Goal: Task Accomplishment & Management: Manage account settings

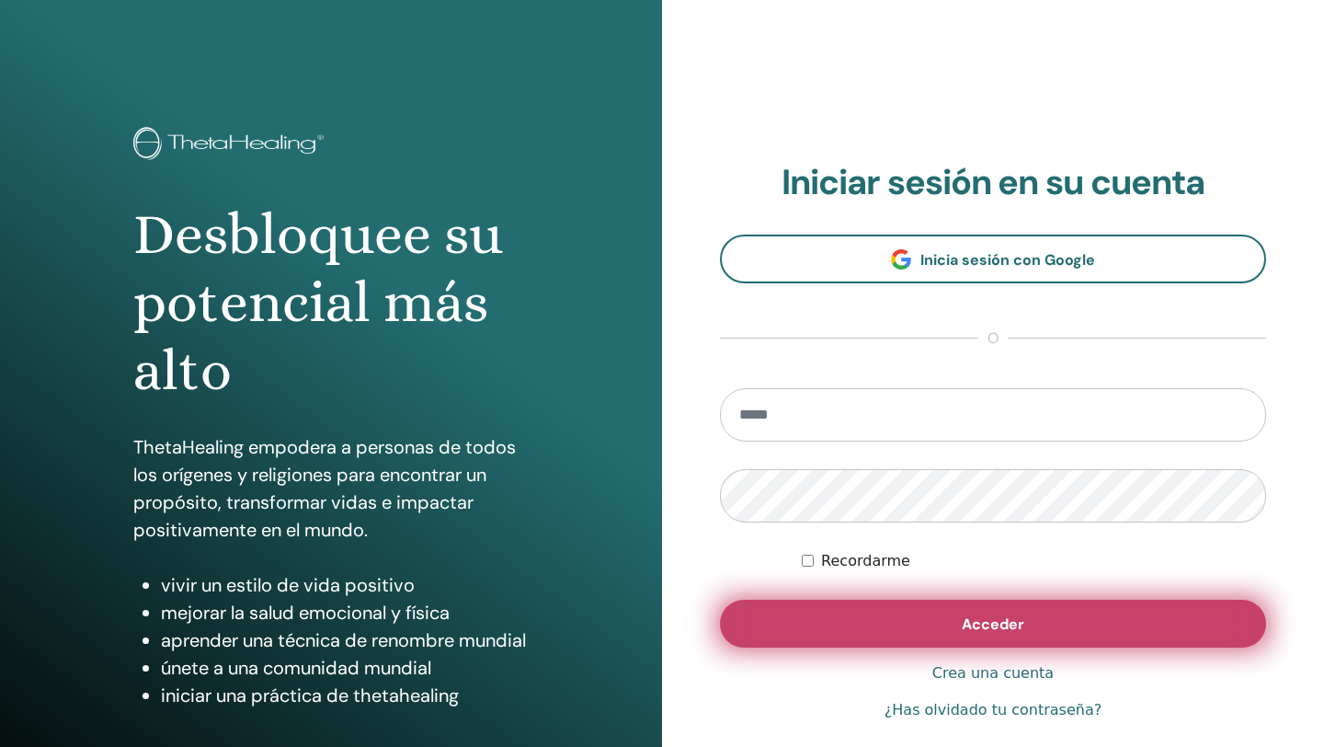
type input "**********"
click at [1000, 627] on span "Acceder" at bounding box center [993, 623] width 63 height 19
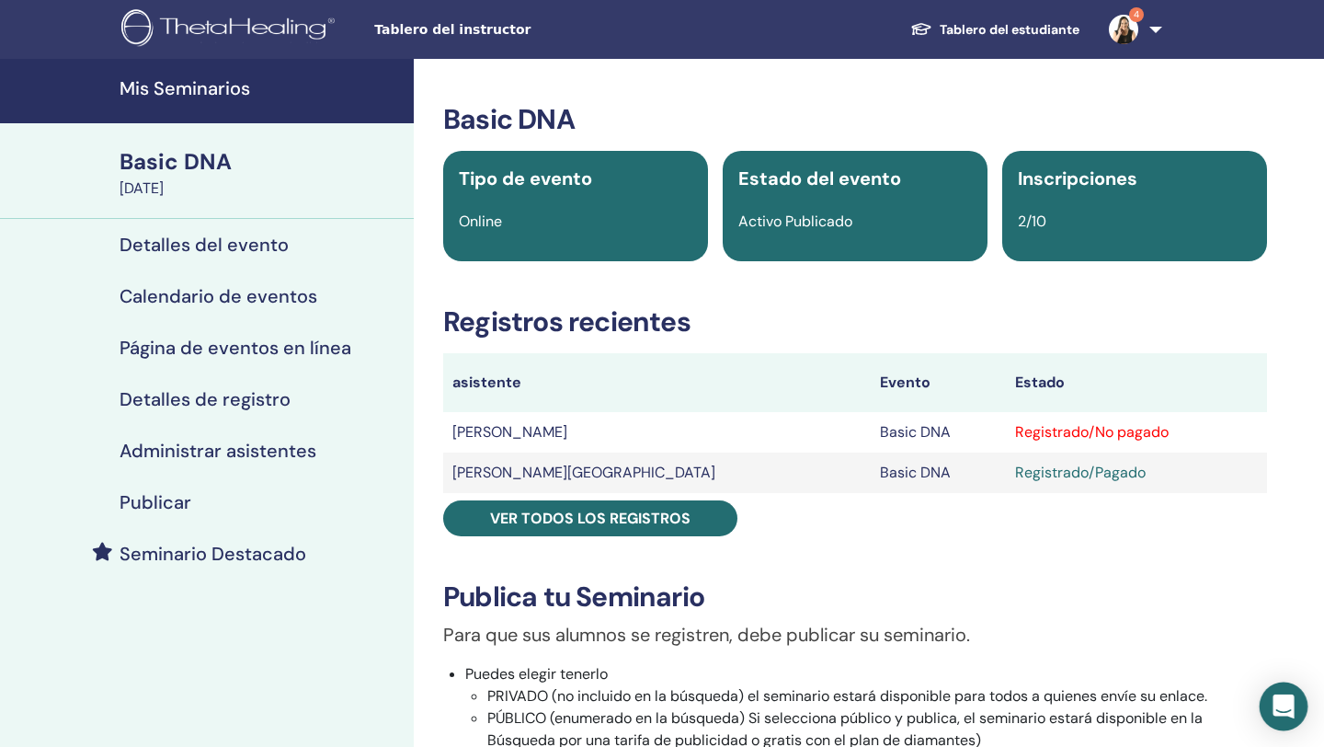
click at [1287, 712] on icon "Open Intercom Messenger" at bounding box center [1284, 706] width 24 height 24
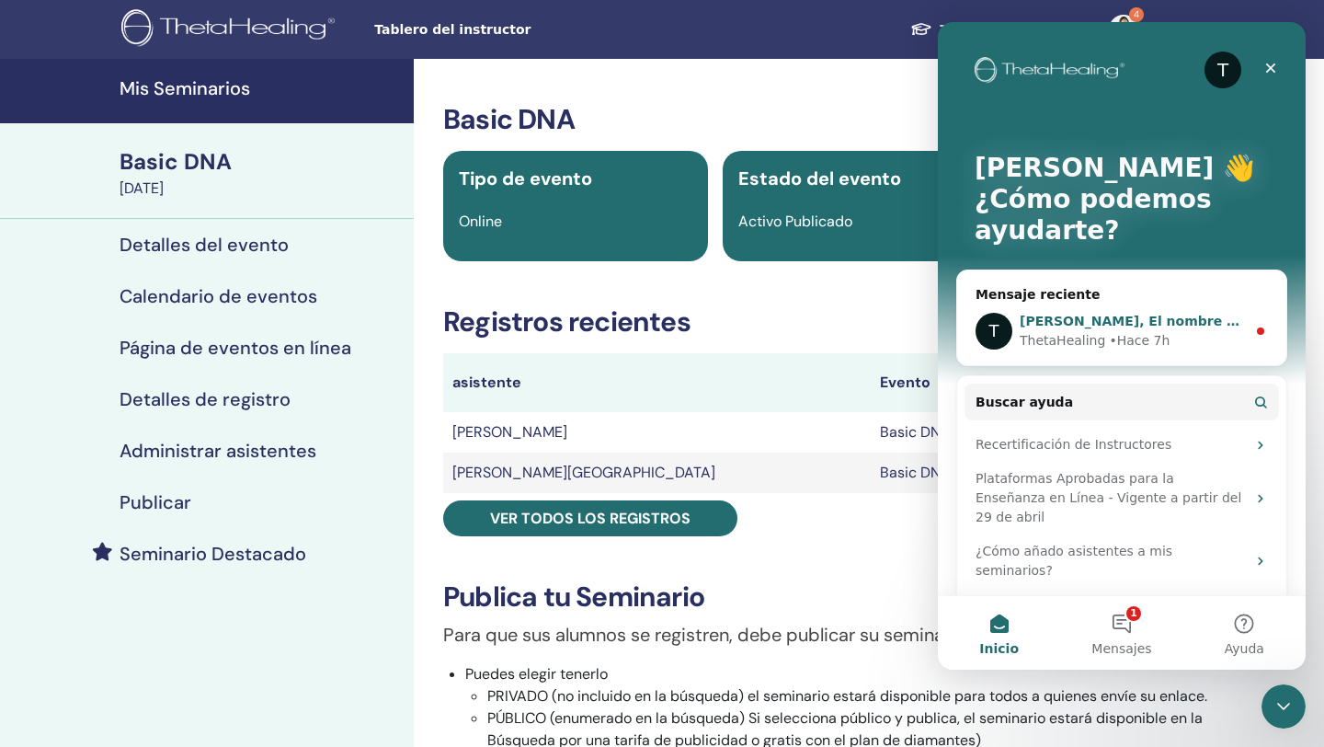
click at [1169, 326] on span "[PERSON_NAME], El nombre de su estudiante ha sido corregido según su solicitud." at bounding box center [1320, 321] width 601 height 15
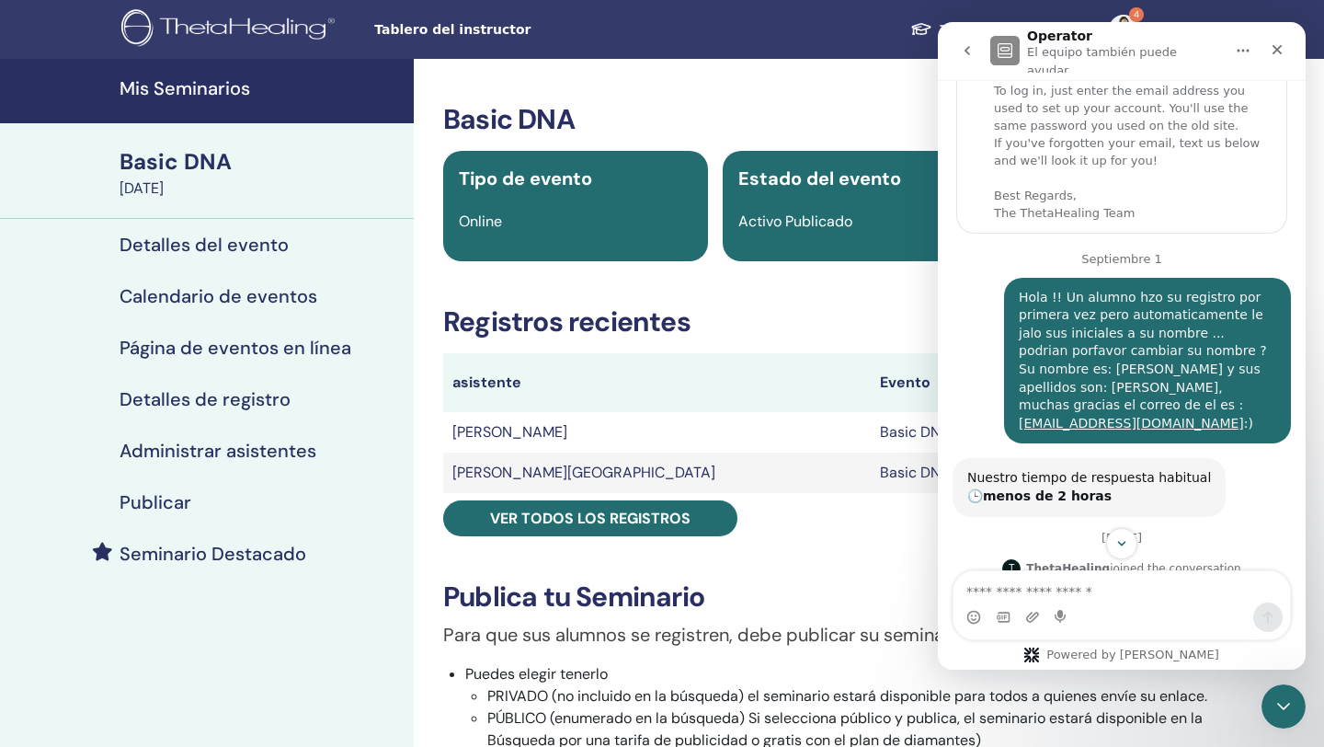
scroll to position [178, 0]
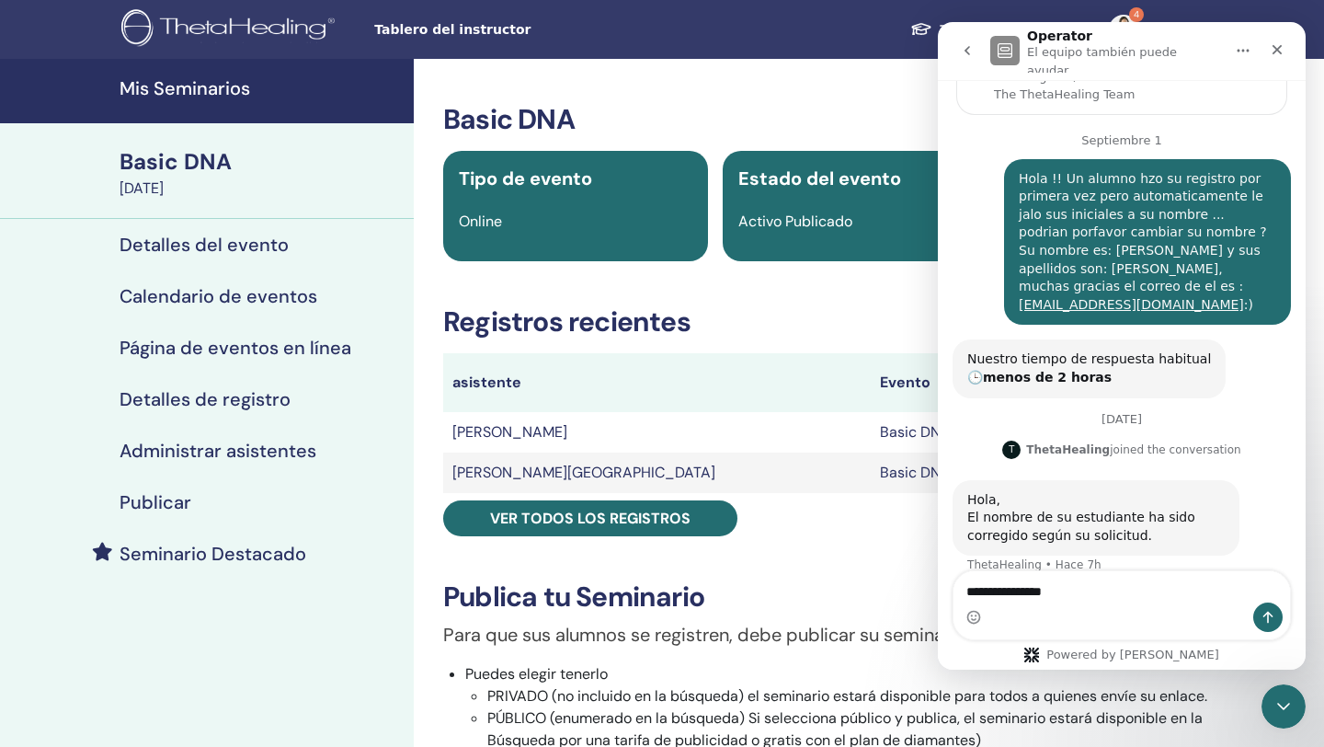
type textarea "**********"
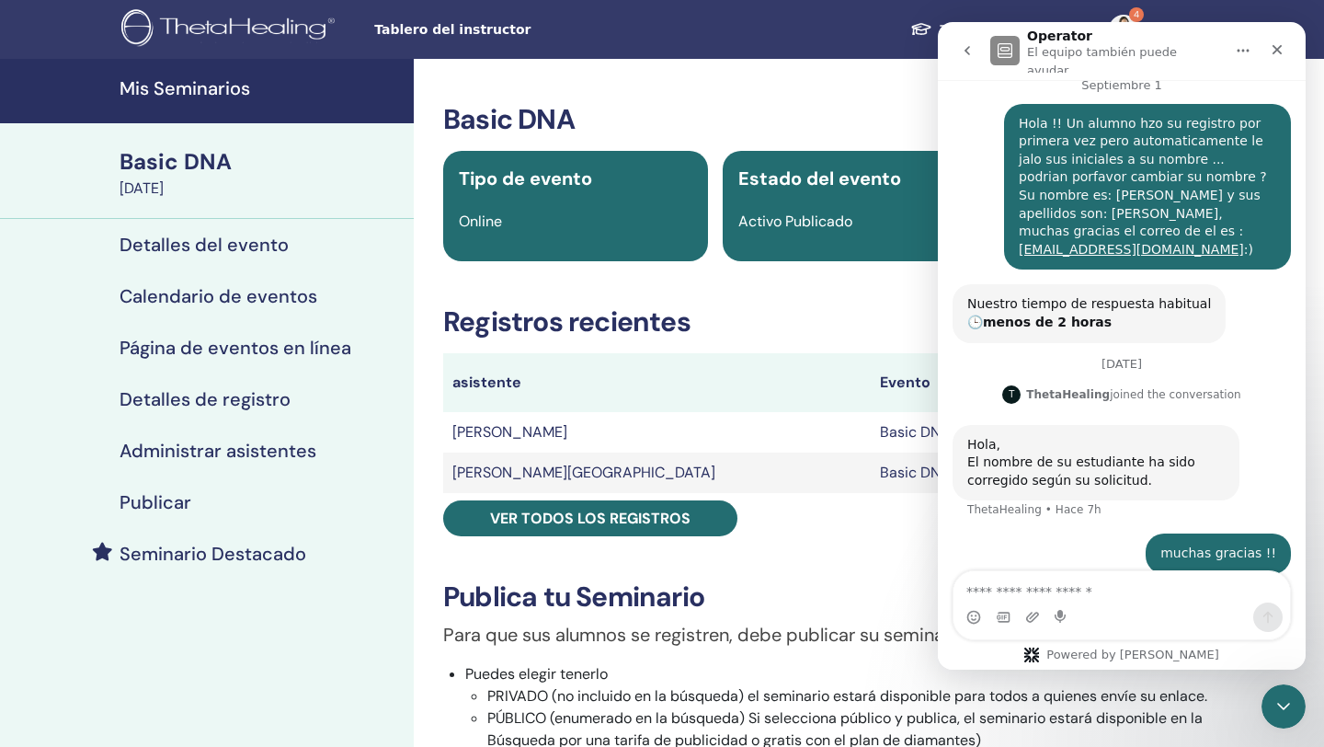
click at [971, 43] on icon "go back" at bounding box center [967, 50] width 15 height 15
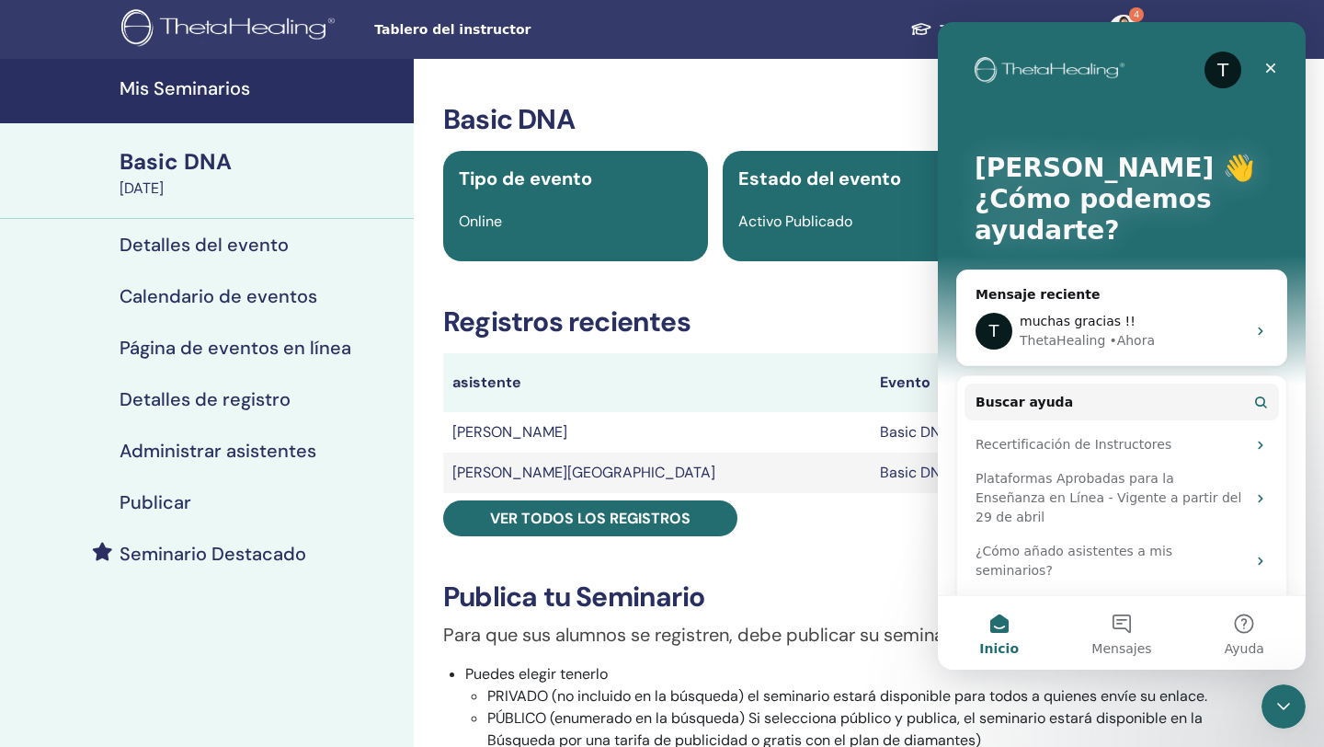
scroll to position [0, 0]
click at [1282, 691] on div "Cerrar Intercom Messenger" at bounding box center [1281, 703] width 44 height 44
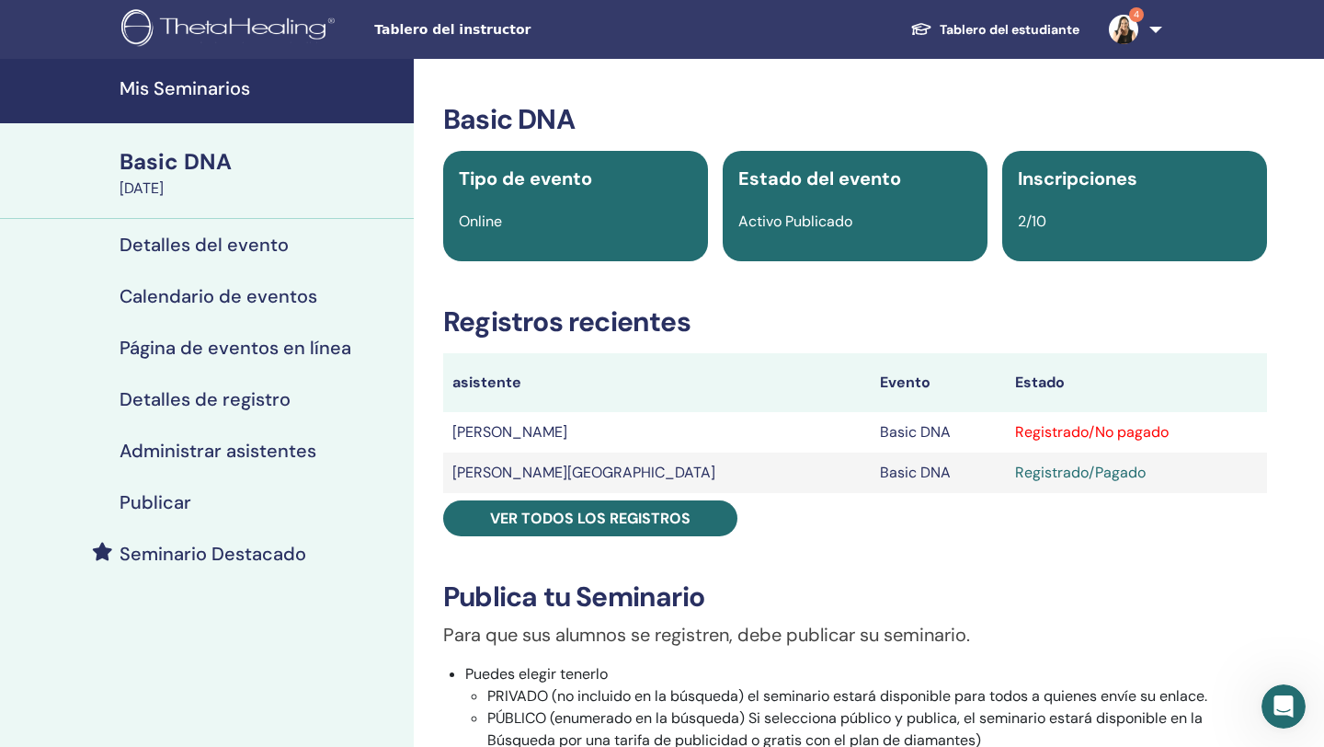
click at [193, 449] on h4 "Administrar asistentes" at bounding box center [218, 451] width 197 height 22
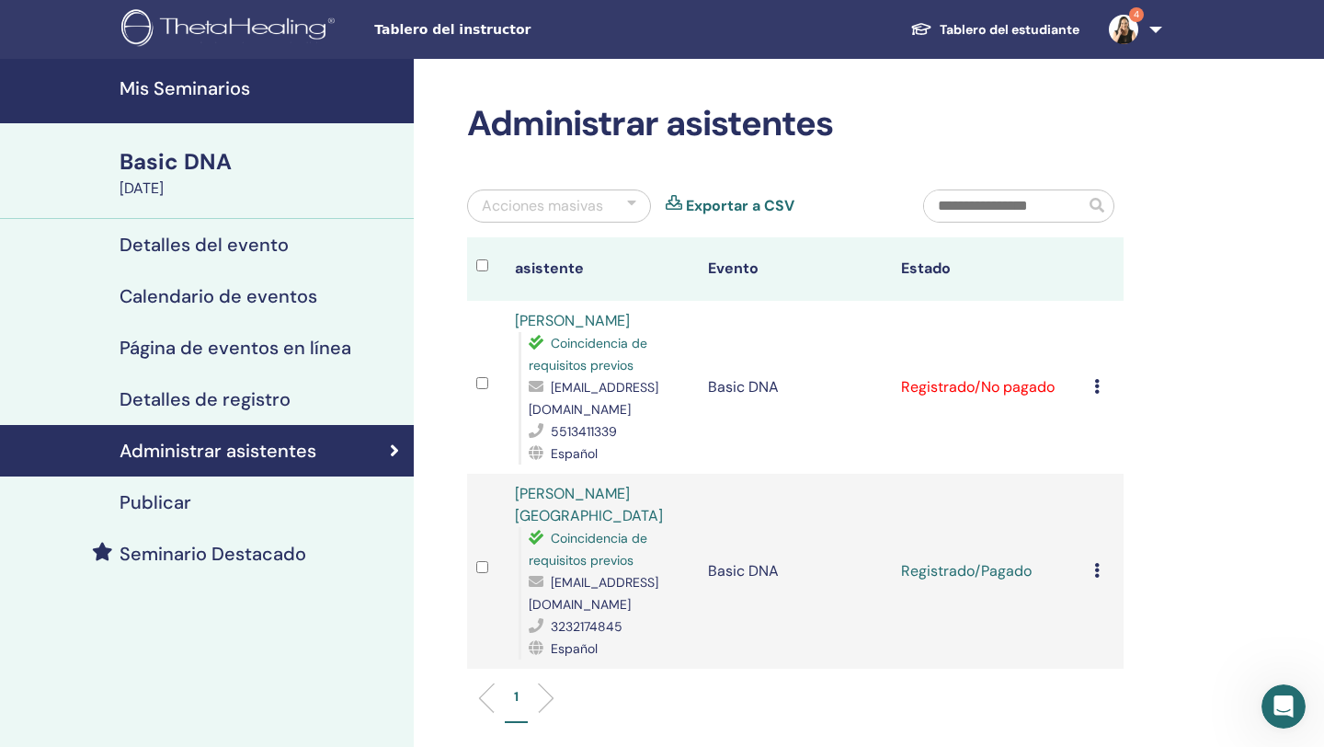
click at [1097, 383] on icon at bounding box center [1097, 386] width 6 height 15
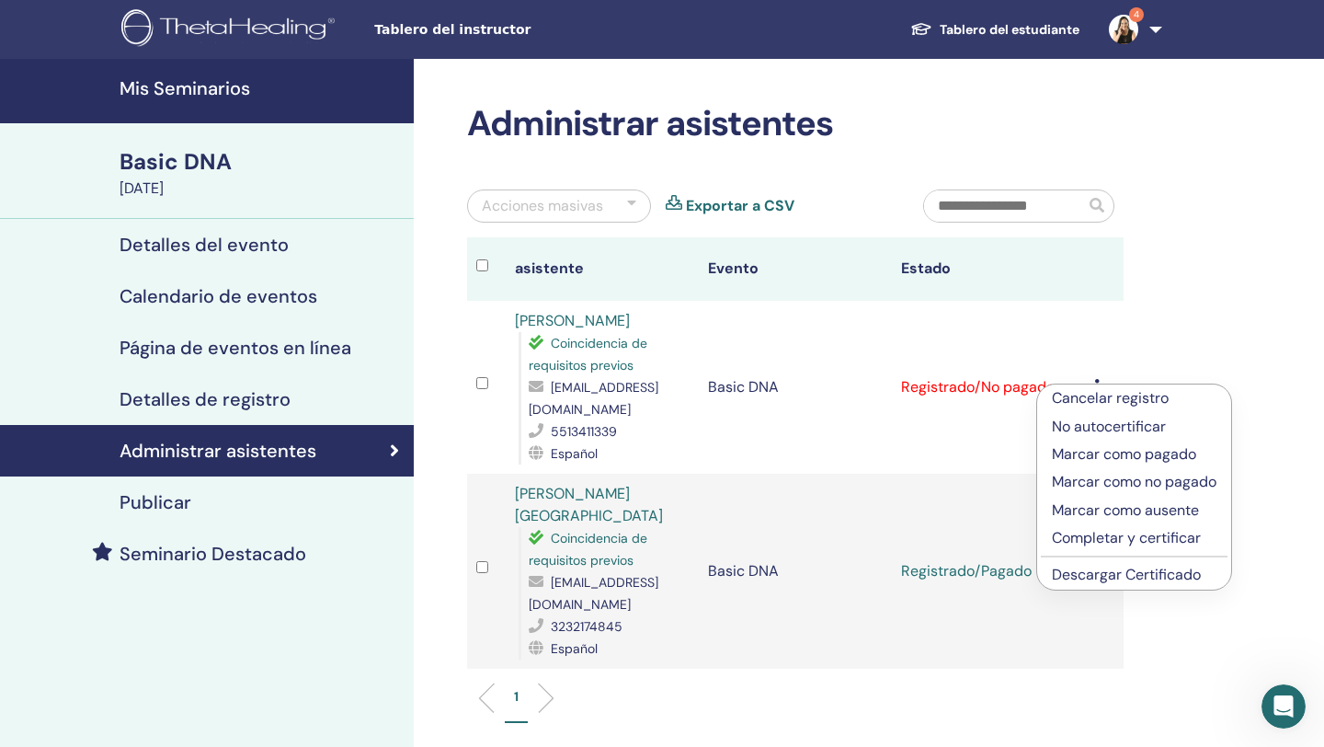
click at [1104, 455] on p "Marcar como pagado" at bounding box center [1134, 454] width 165 height 22
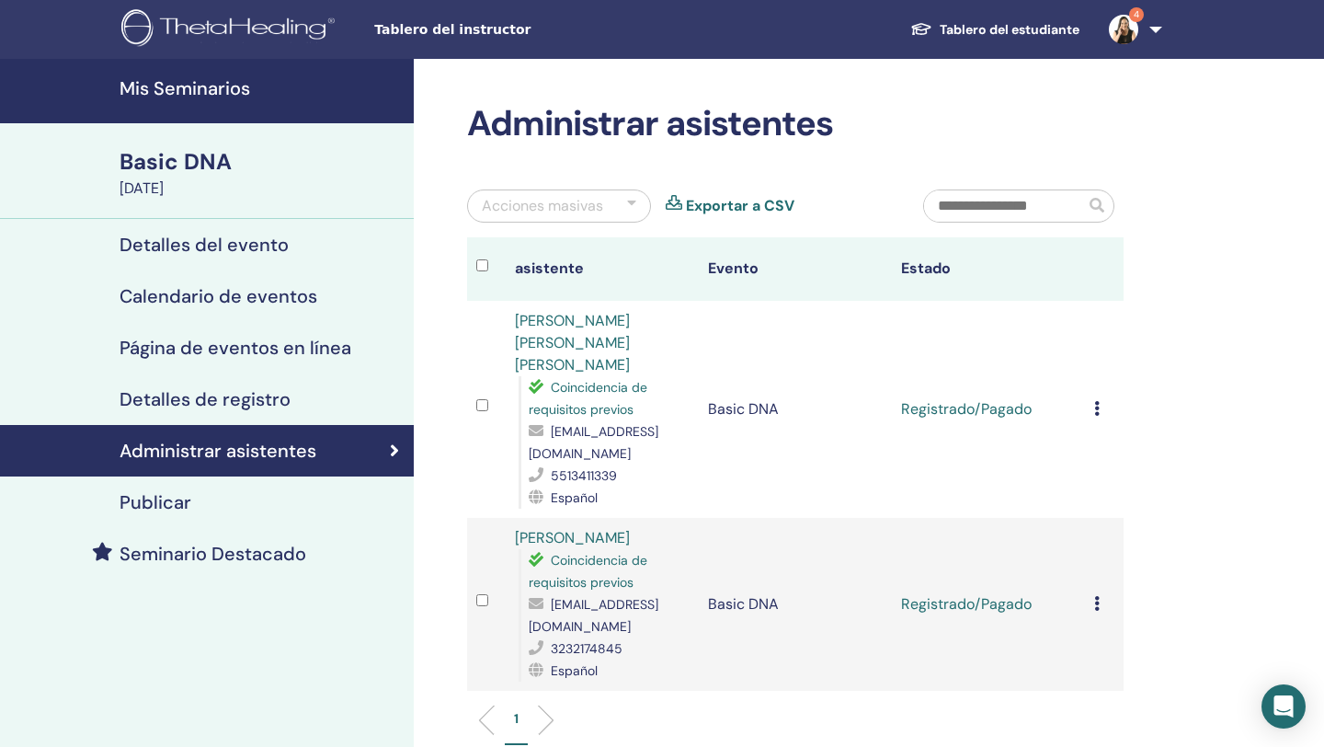
click at [1119, 29] on img at bounding box center [1123, 29] width 29 height 29
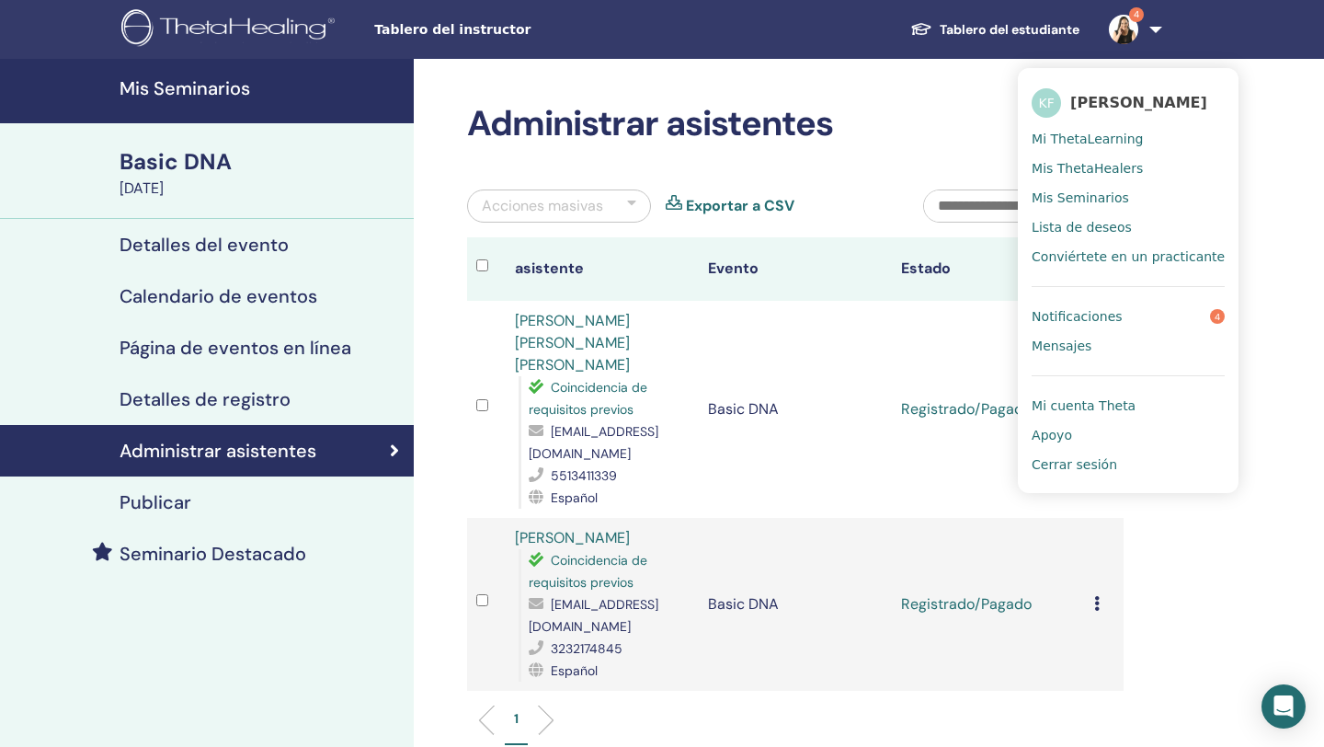
click at [1083, 325] on span "Notificaciones" at bounding box center [1077, 316] width 90 height 17
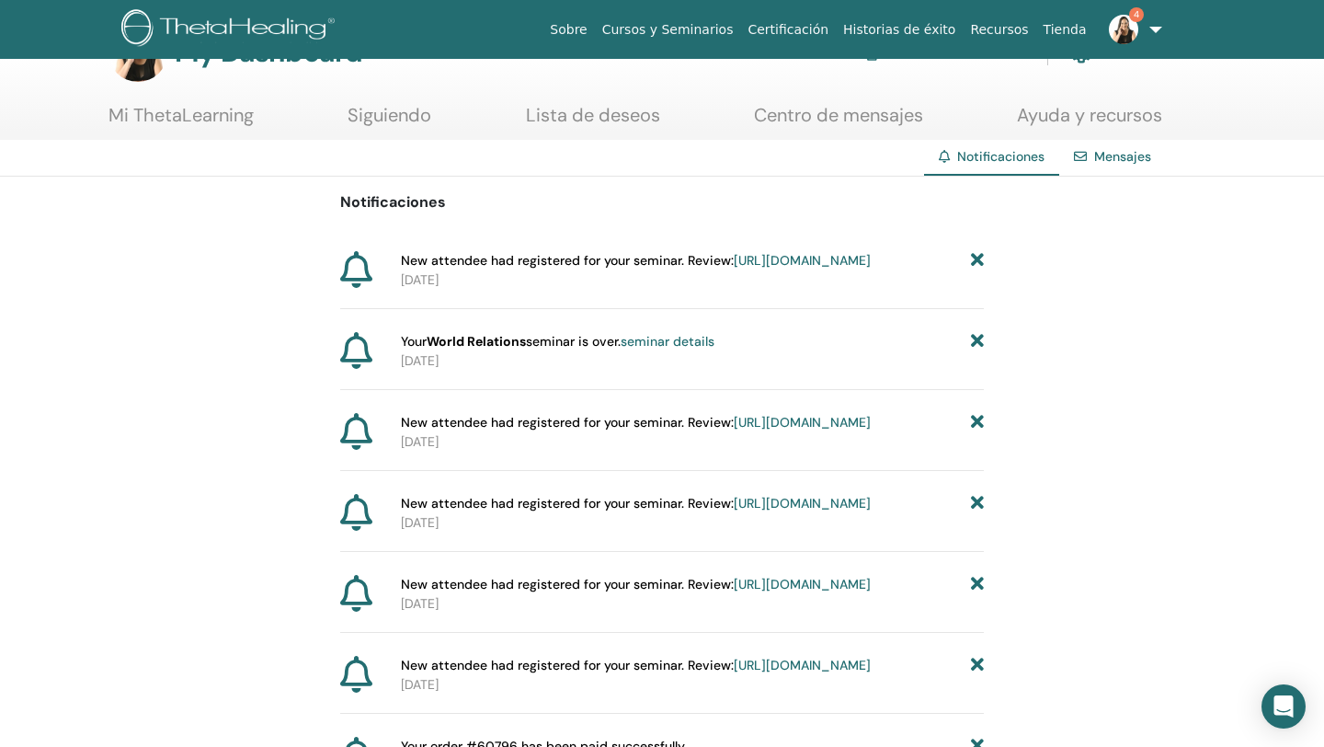
scroll to position [40, 0]
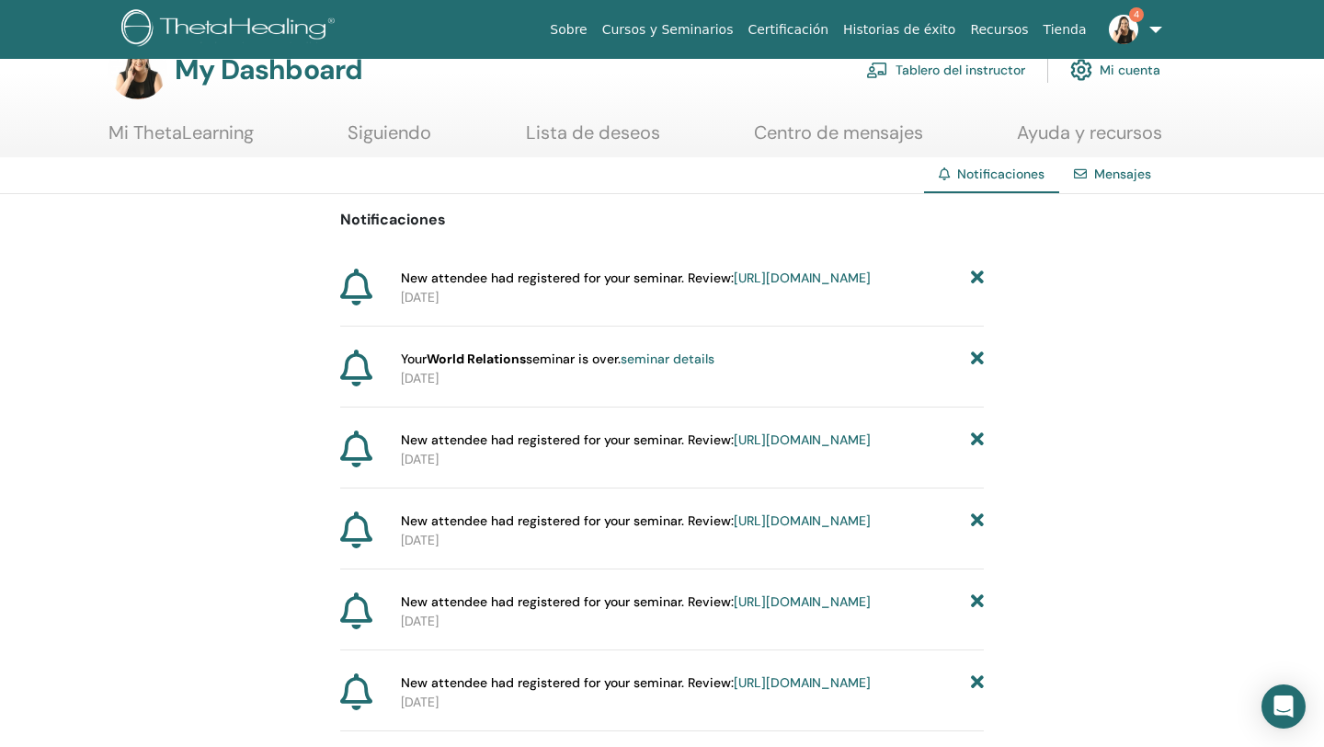
click at [673, 367] on link "seminar details" at bounding box center [668, 358] width 94 height 17
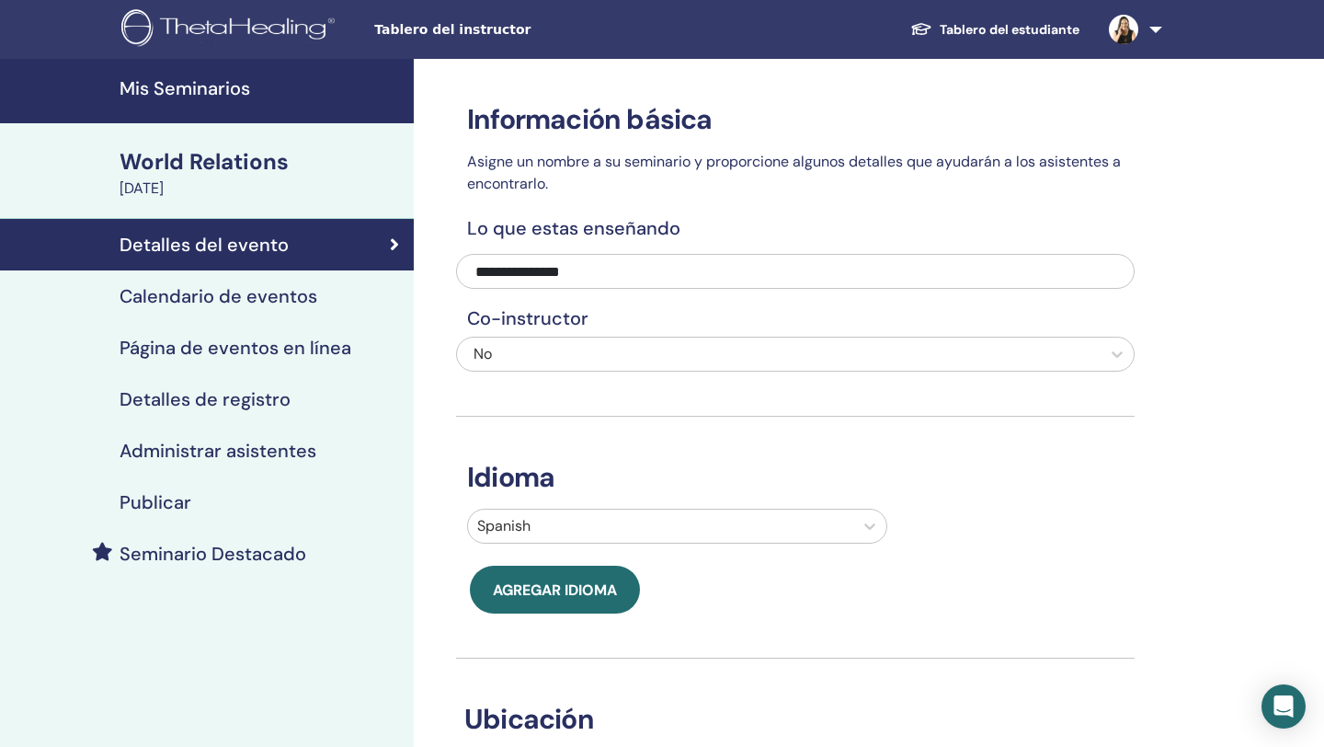
click at [212, 86] on h4 "Mis Seminarios" at bounding box center [261, 88] width 283 height 22
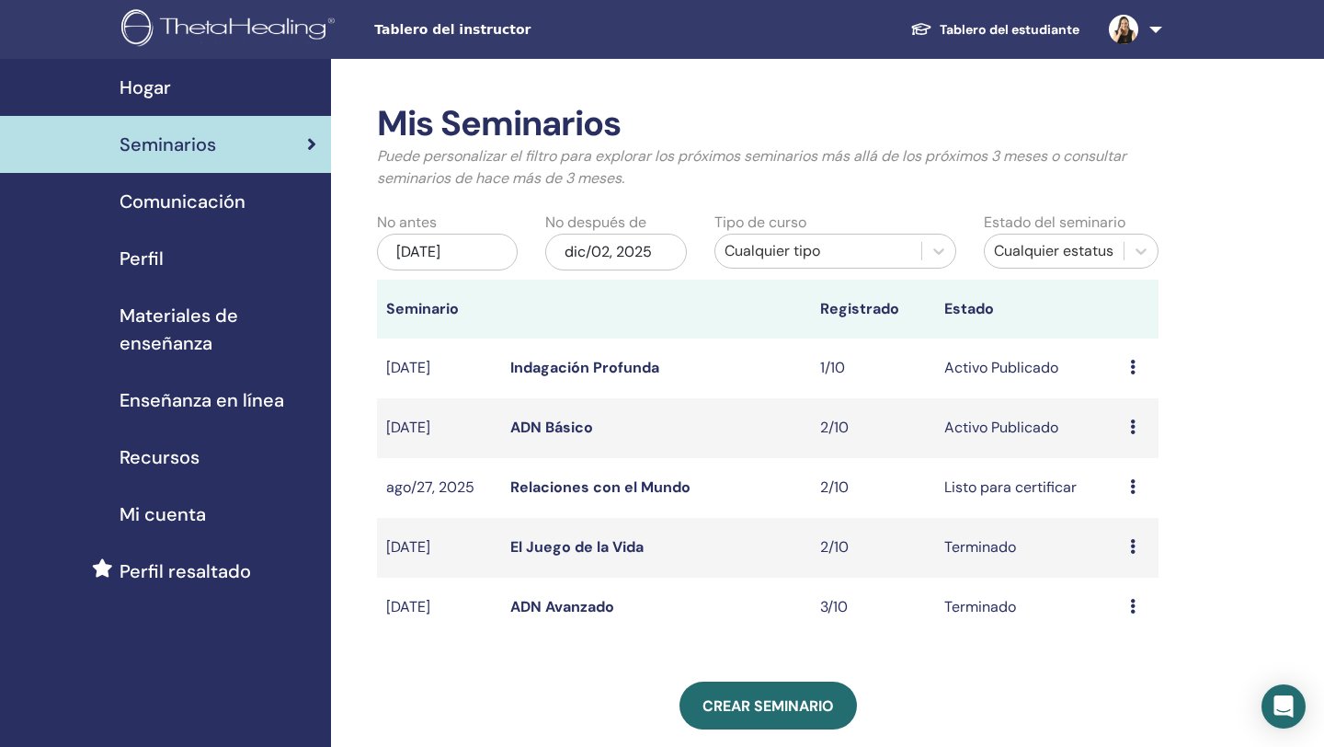
click at [677, 483] on link "Relaciones con el Mundo" at bounding box center [600, 486] width 180 height 19
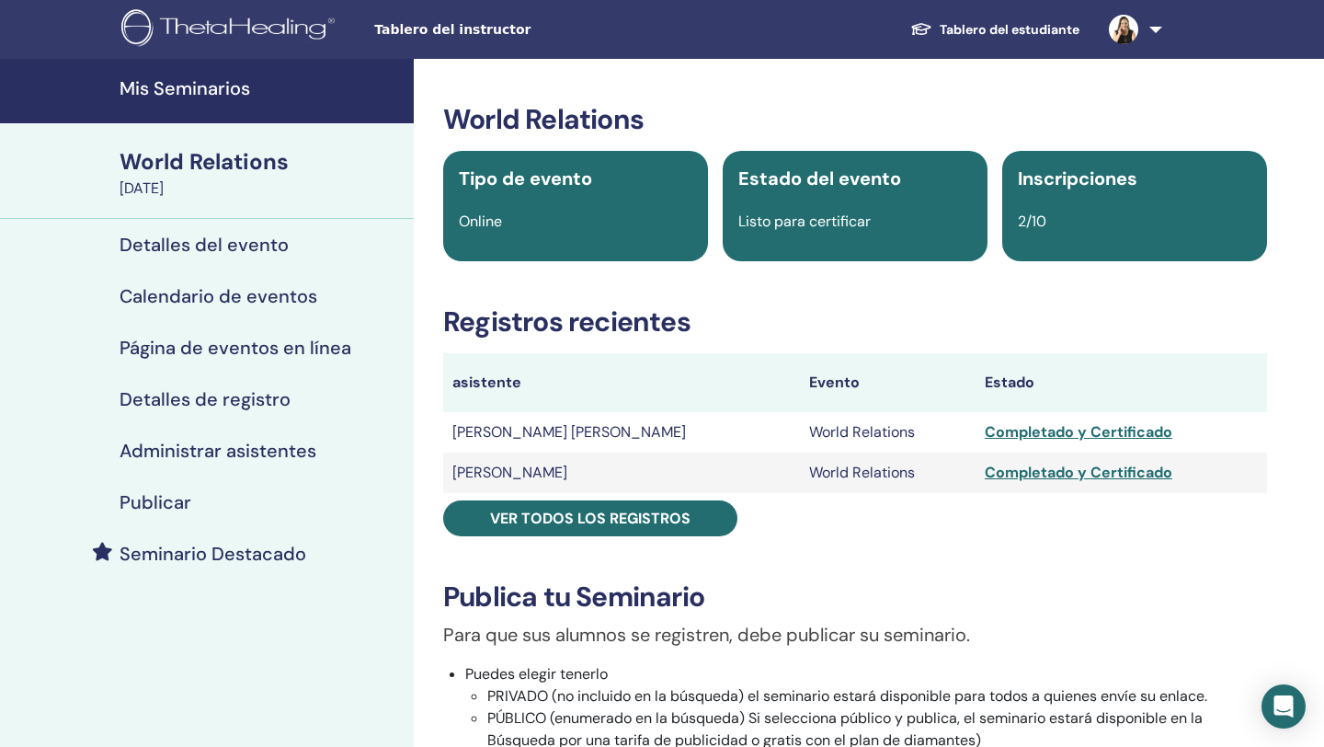
click at [985, 430] on div "Completado y Certificado" at bounding box center [1121, 432] width 273 height 22
click at [988, 476] on div "Completado y Certificado" at bounding box center [1121, 473] width 273 height 22
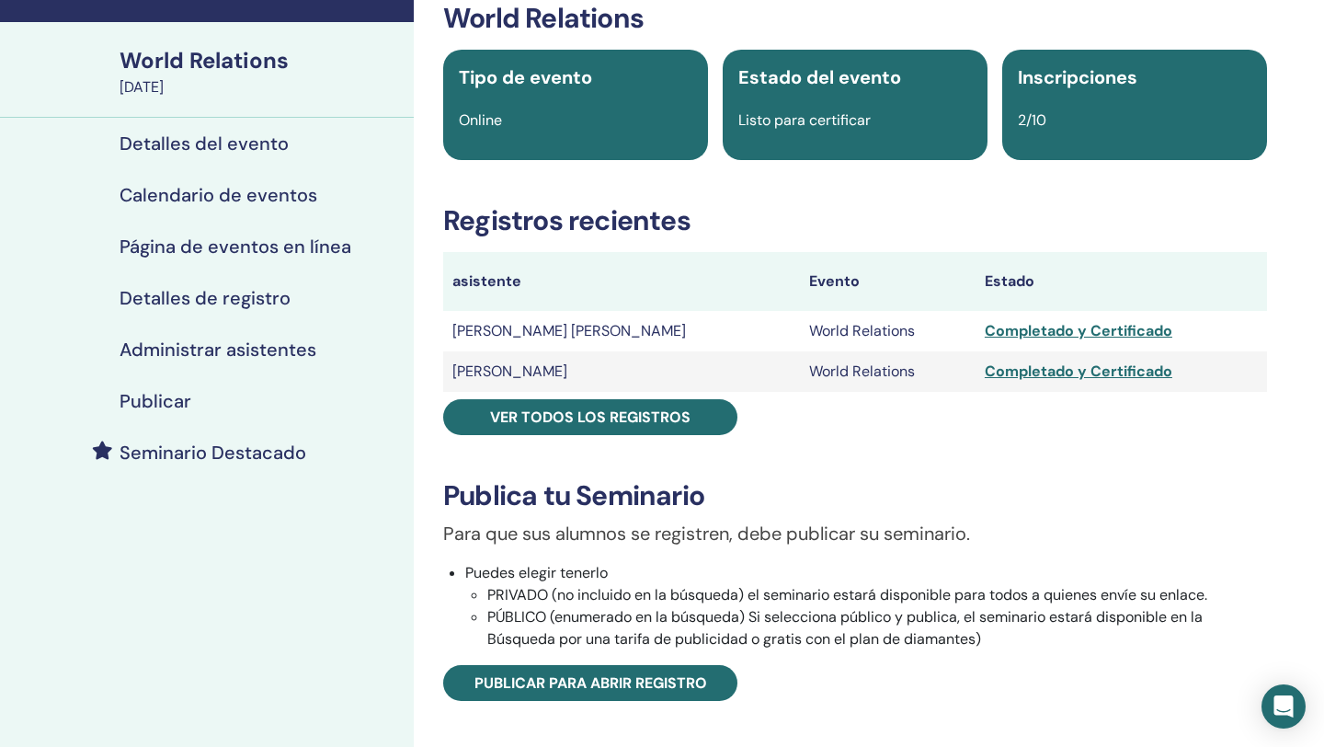
scroll to position [124, 0]
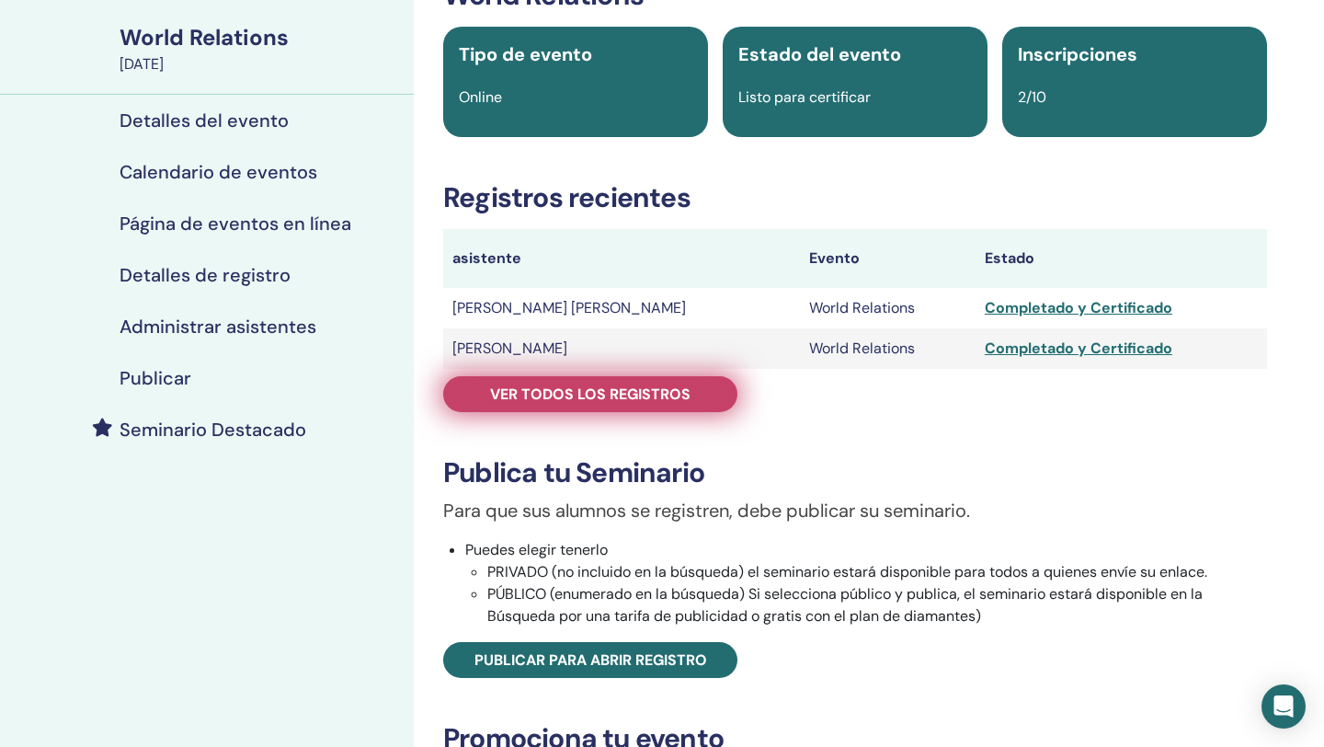
click at [640, 399] on span "Ver todos los registros" at bounding box center [590, 393] width 200 height 19
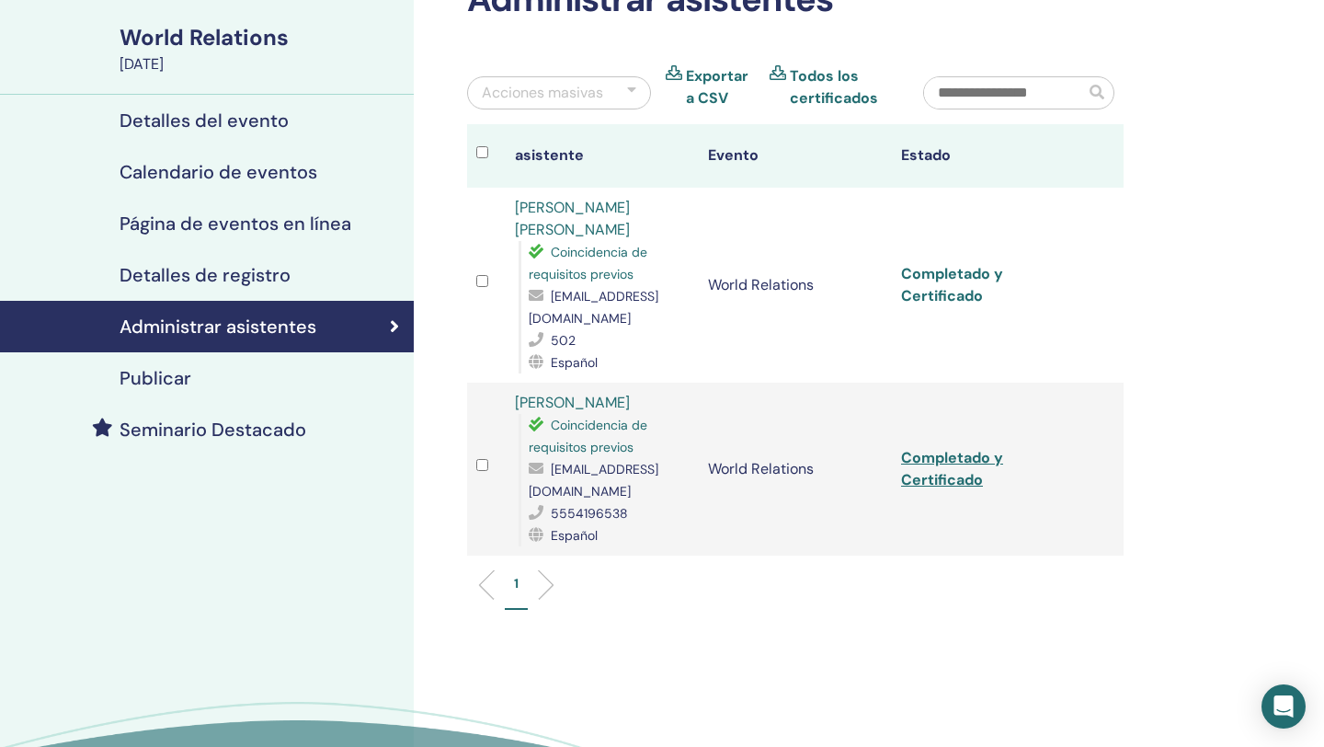
click at [917, 267] on link "Completado y Certificado" at bounding box center [952, 284] width 102 height 41
click at [925, 448] on link "Completado y Certificado" at bounding box center [952, 468] width 102 height 41
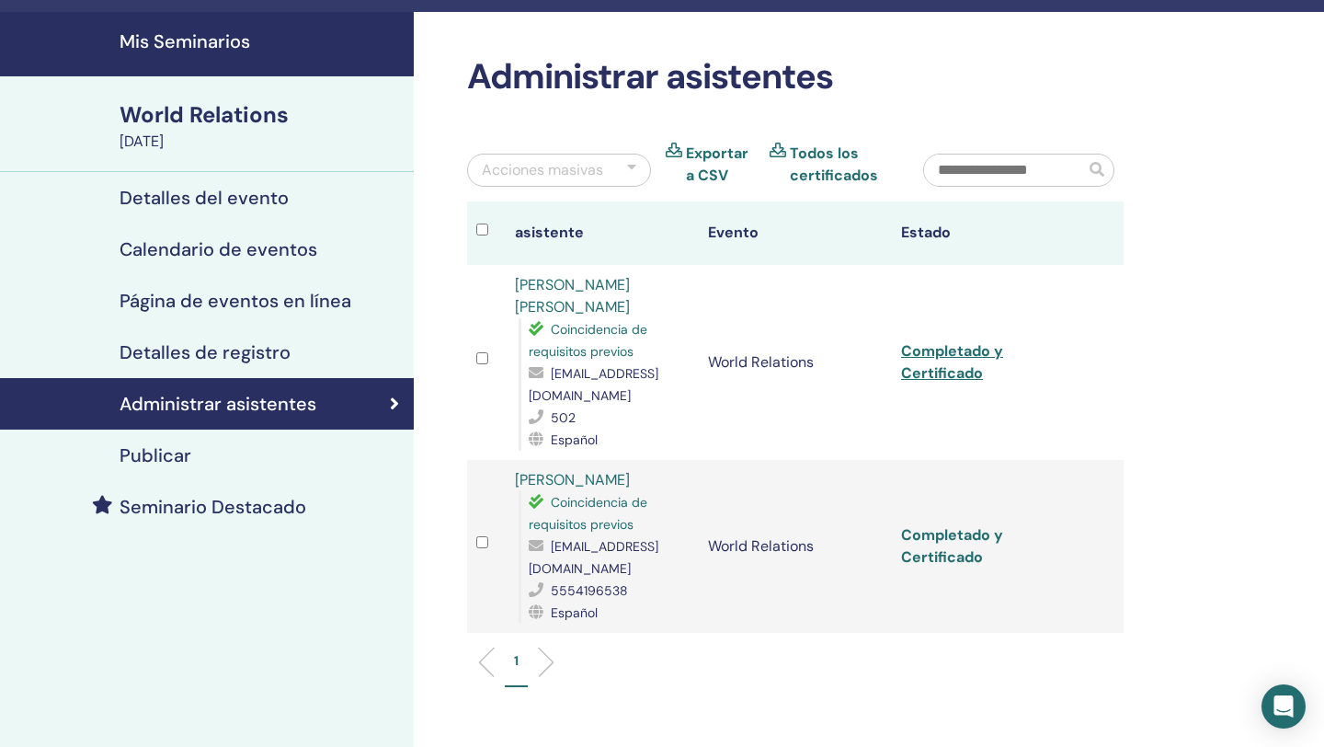
scroll to position [62, 0]
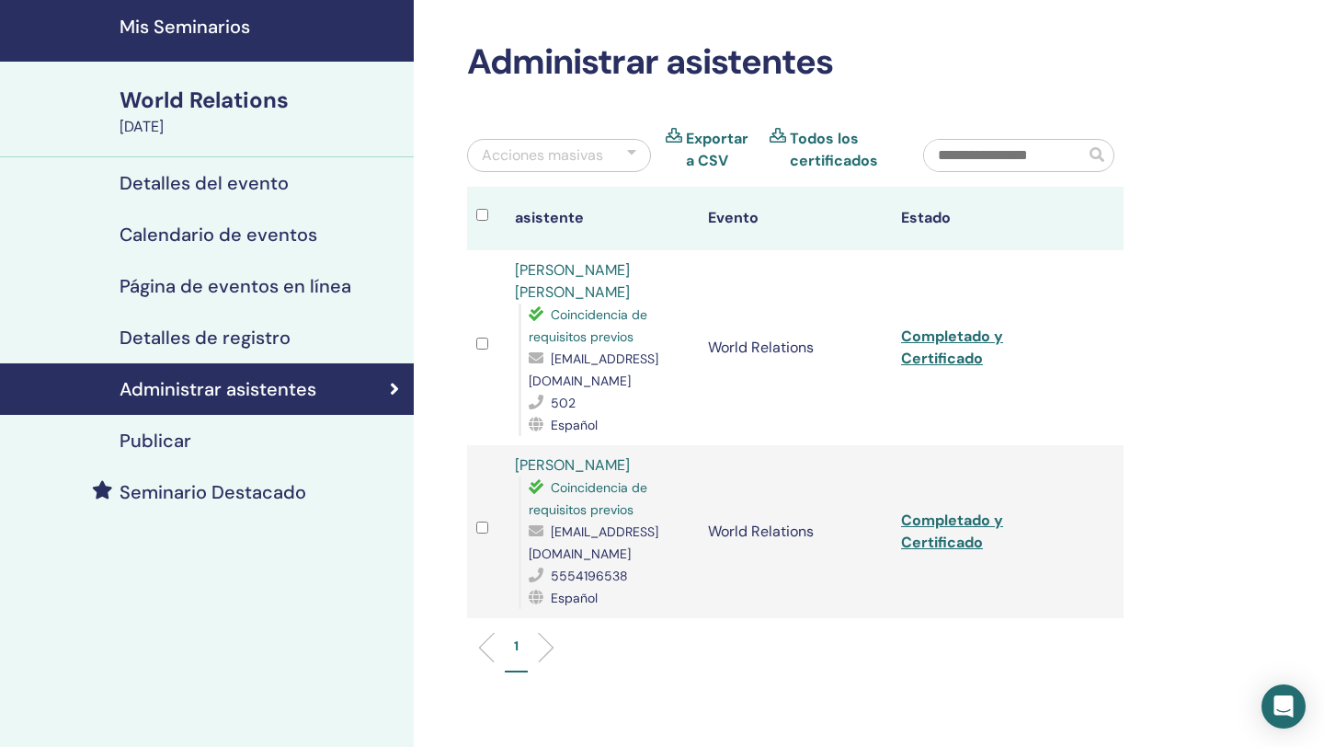
click at [219, 31] on h4 "Mis Seminarios" at bounding box center [261, 27] width 283 height 22
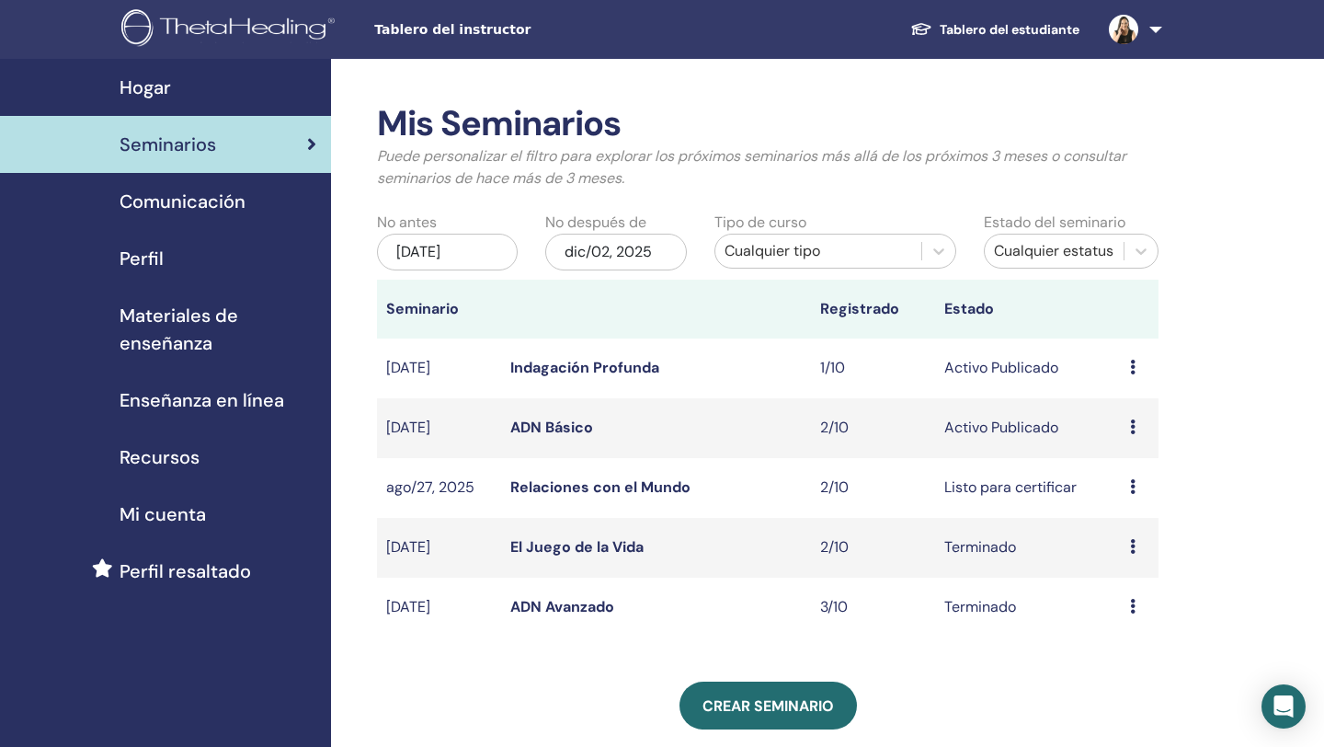
click at [978, 32] on link "Tablero del estudiante" at bounding box center [995, 30] width 199 height 34
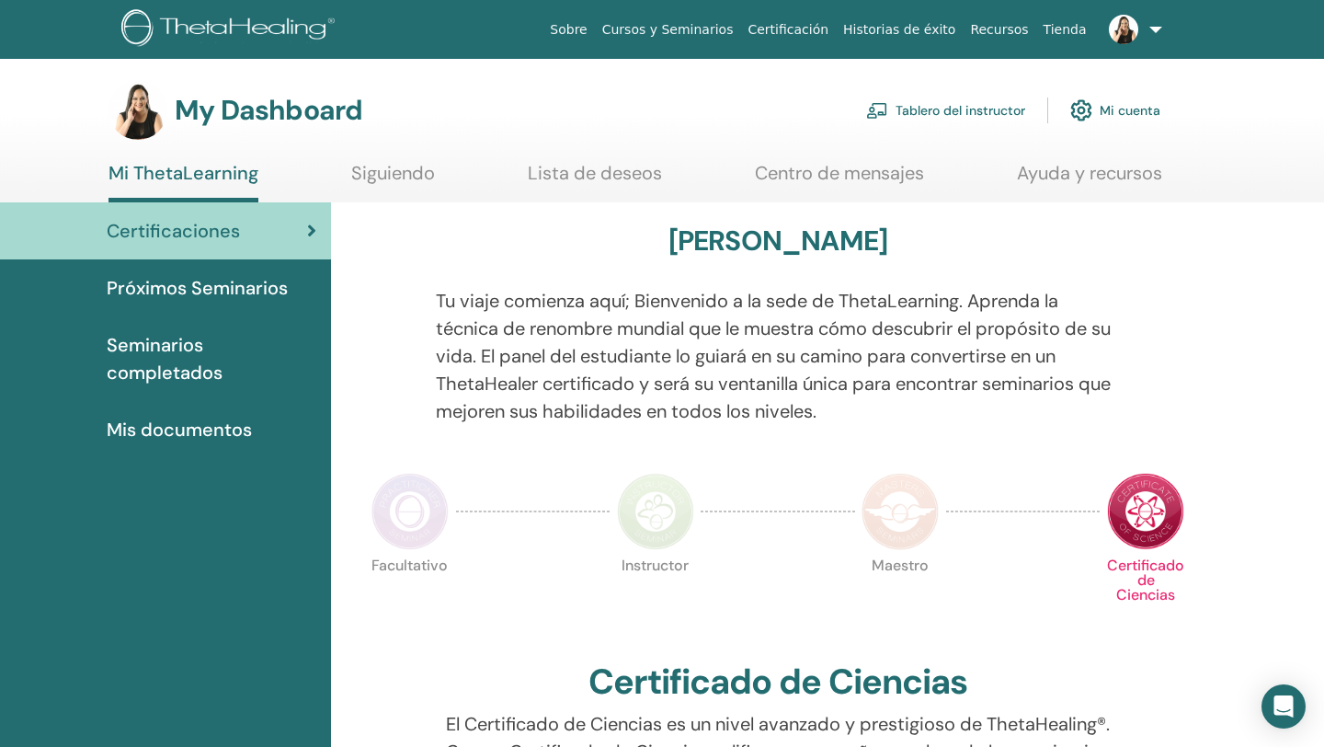
click at [987, 112] on link "Tablero del instructor" at bounding box center [945, 110] width 159 height 40
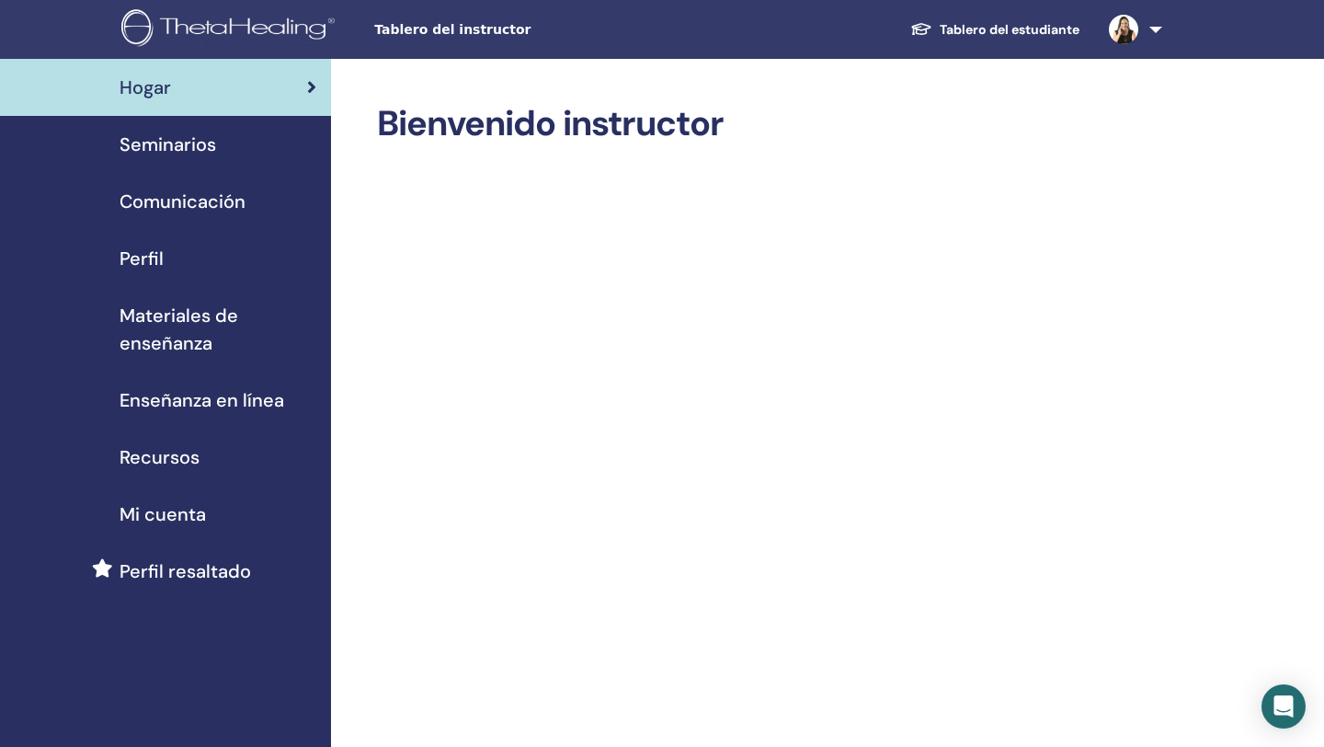
click at [178, 151] on span "Seminarios" at bounding box center [168, 145] width 97 height 28
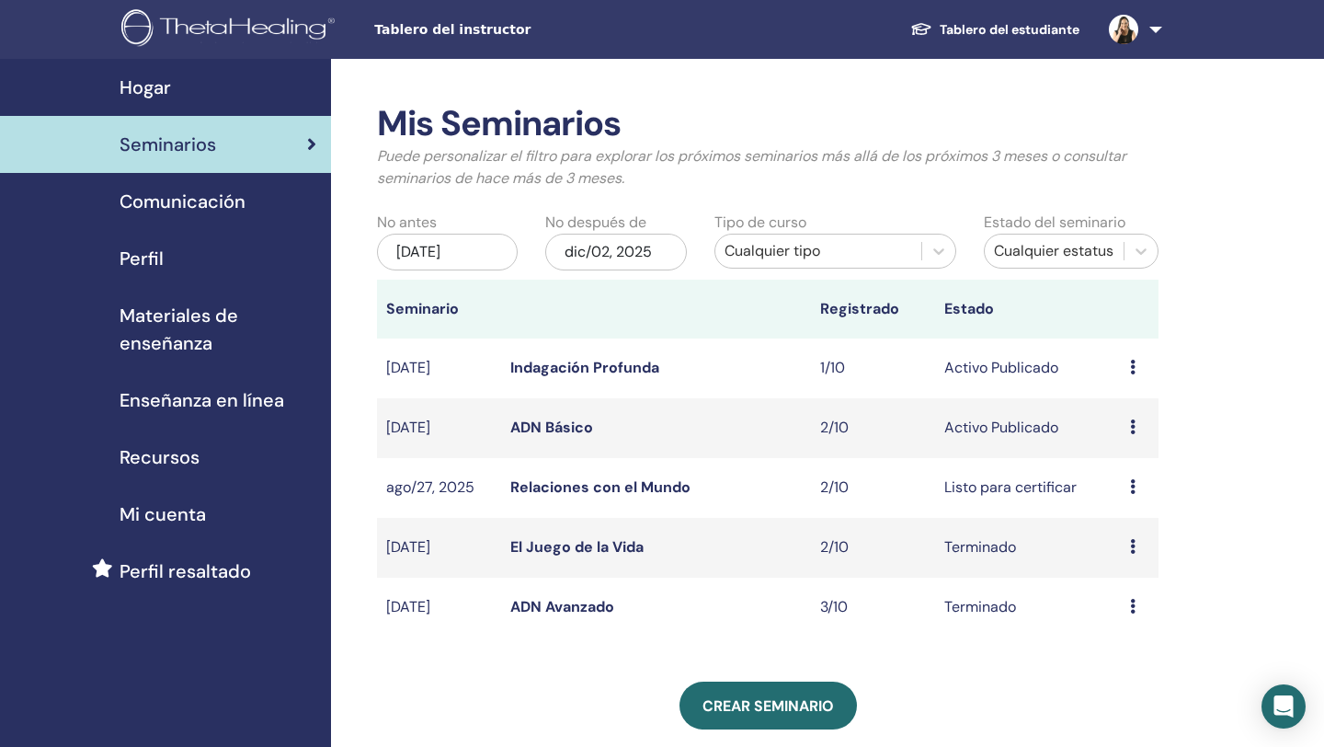
click at [1133, 486] on icon at bounding box center [1133, 486] width 6 height 15
click at [1223, 491] on div "Mis Seminarios Puede personalizar el filtro para explorar los próximos seminari…" at bounding box center [827, 691] width 993 height 1264
